Goal: Task Accomplishment & Management: Manage account settings

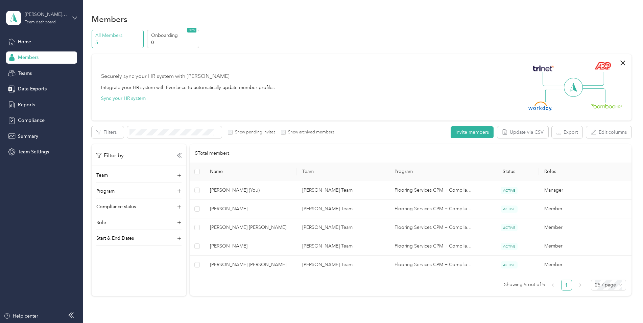
drag, startPoint x: 61, startPoint y: 17, endPoint x: 55, endPoint y: 18, distance: 5.5
click at [61, 17] on div "[PERSON_NAME] Team" at bounding box center [46, 14] width 42 height 7
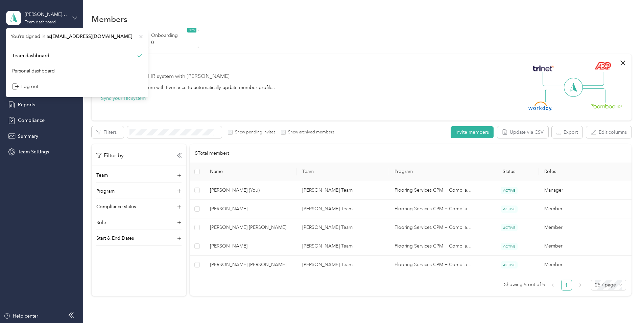
click at [73, 16] on icon at bounding box center [74, 18] width 5 height 5
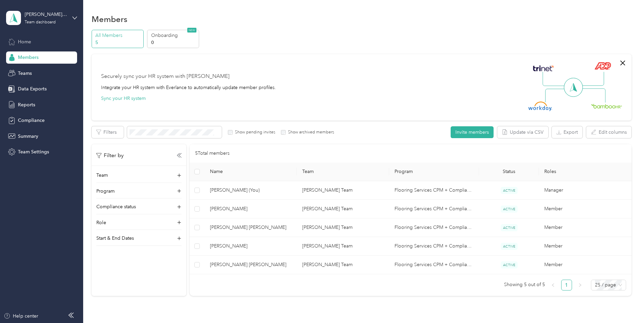
click at [25, 44] on span "Home" at bounding box center [24, 41] width 13 height 7
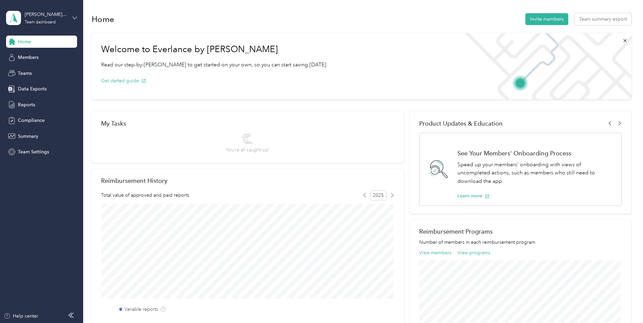
click at [76, 19] on icon at bounding box center [74, 18] width 5 height 5
click at [29, 89] on div "Log out" at bounding box center [77, 86] width 133 height 12
